Goal: Information Seeking & Learning: Learn about a topic

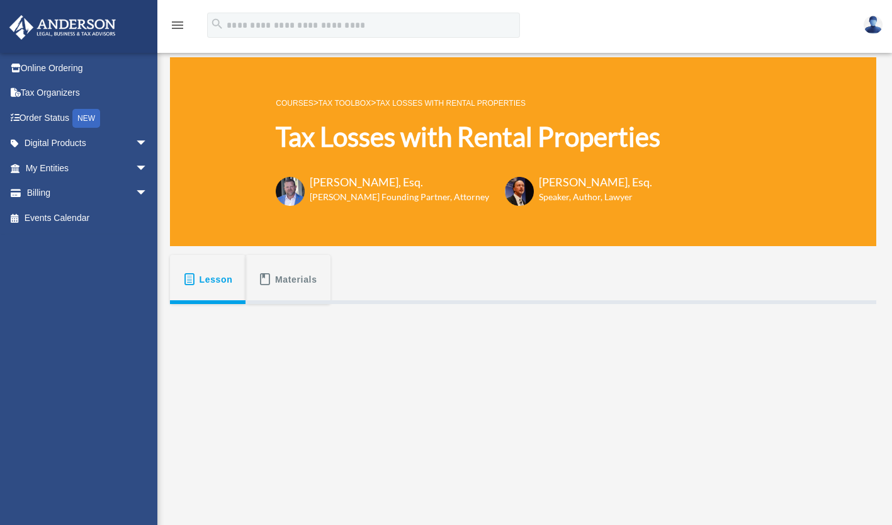
scroll to position [349, 0]
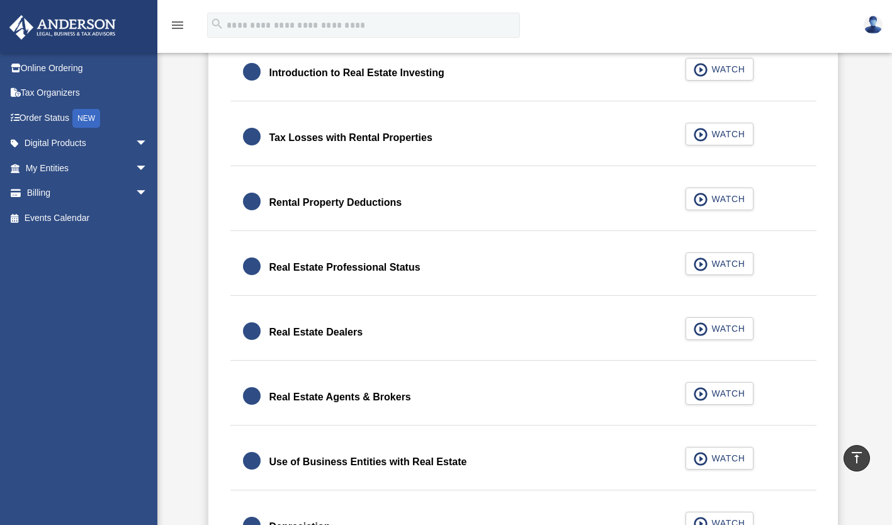
scroll to position [860, 0]
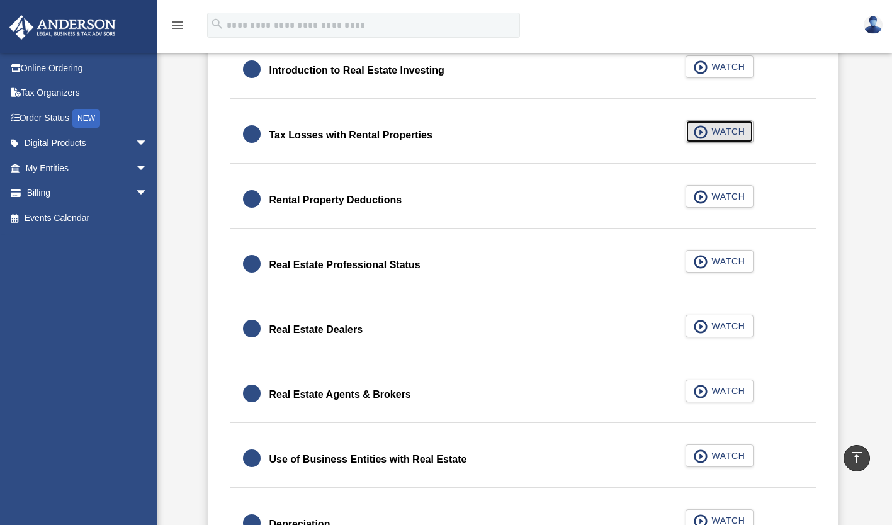
click at [721, 132] on span "WATCH" at bounding box center [726, 131] width 37 height 13
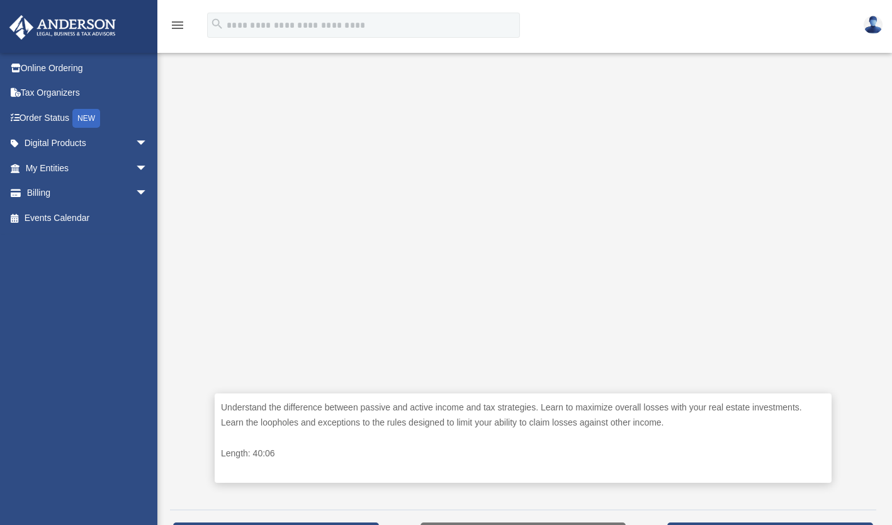
scroll to position [288, 0]
